Goal: Navigation & Orientation: Find specific page/section

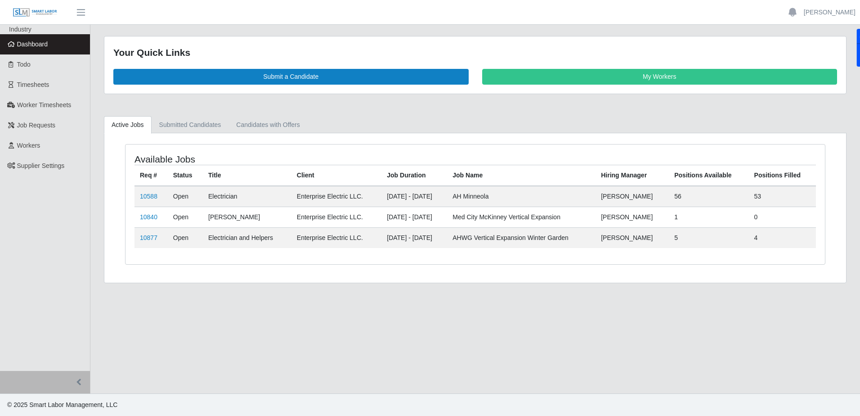
click at [38, 48] on span "Dashboard" at bounding box center [32, 44] width 31 height 7
click at [31, 45] on span "Dashboard" at bounding box center [32, 44] width 31 height 7
